Goal: Information Seeking & Learning: Find contact information

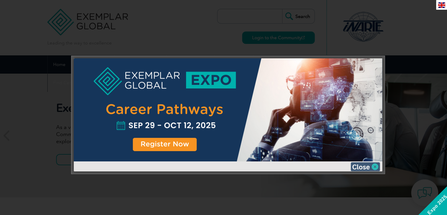
click at [372, 167] on img at bounding box center [365, 166] width 29 height 9
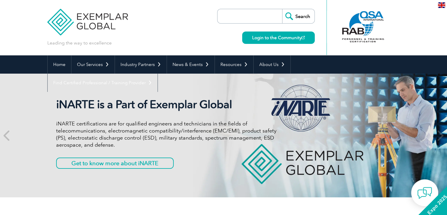
click at [438, 7] on img at bounding box center [441, 5] width 7 height 6
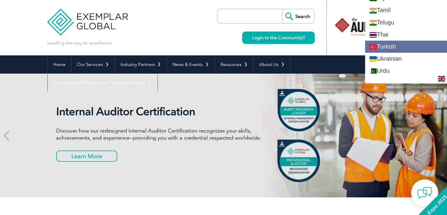
scroll to position [1079, 0]
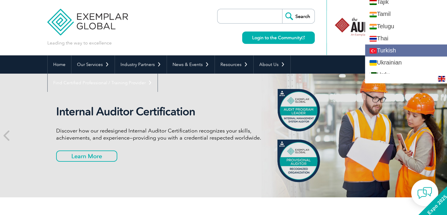
click at [413, 44] on link "Turkish" at bounding box center [406, 50] width 82 height 12
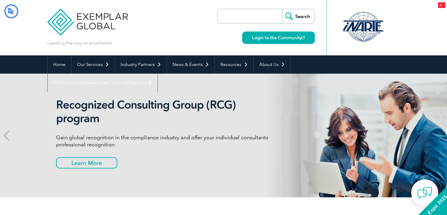
scroll to position [0, 0]
type input "Aramak"
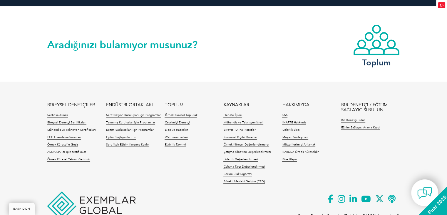
scroll to position [1391, 0]
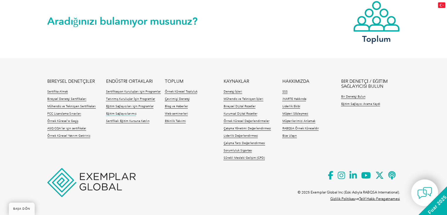
click at [127, 113] on font "Eğitim Sağlayıcılarımız" at bounding box center [121, 114] width 30 height 4
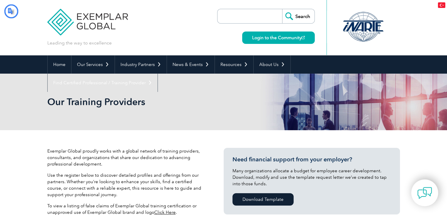
type input "Aramak"
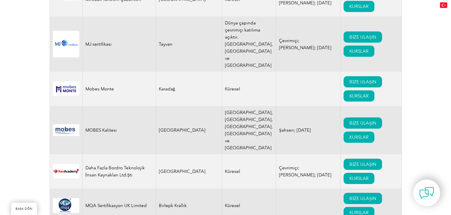
scroll to position [6230, 0]
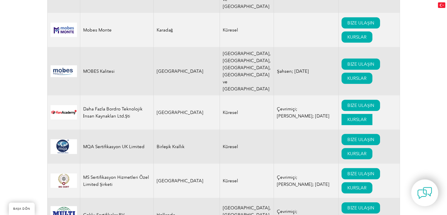
click at [347, 117] on font "KURSLAR" at bounding box center [356, 119] width 19 height 5
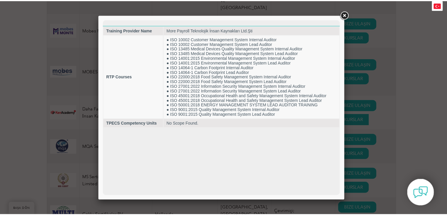
scroll to position [0, 0]
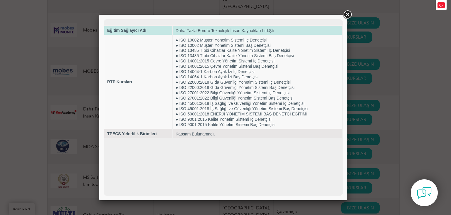
drag, startPoint x: 252, startPoint y: 36, endPoint x: 175, endPoint y: 26, distance: 76.7
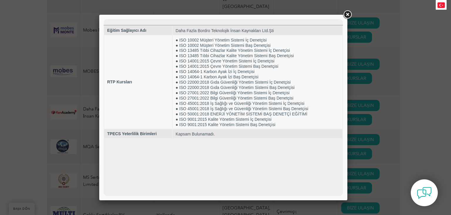
click at [175, 26] on td "Daha Fazla Bordro Teknolojik İnsan Kaynakları Ltd.Şti" at bounding box center [258, 30] width 170 height 9
drag, startPoint x: 180, startPoint y: 21, endPoint x: 190, endPoint y: 21, distance: 9.1
click at [190, 21] on html "Eğitim Sağlayıcı Adı Daha Fazla Bordro Teknolojik İnsan Kaynakları Ltd.Şti RTP …" at bounding box center [224, 78] width 240 height 119
click at [348, 11] on link at bounding box center [347, 14] width 11 height 11
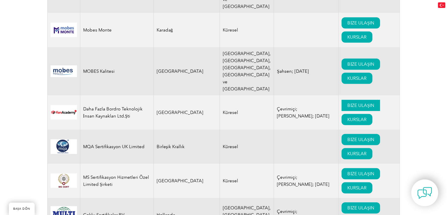
click at [347, 103] on font "BİZE ULAŞIN" at bounding box center [360, 105] width 26 height 5
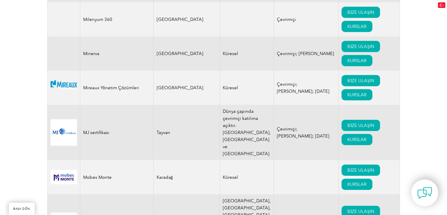
scroll to position [6113, 0]
